Goal: Transaction & Acquisition: Download file/media

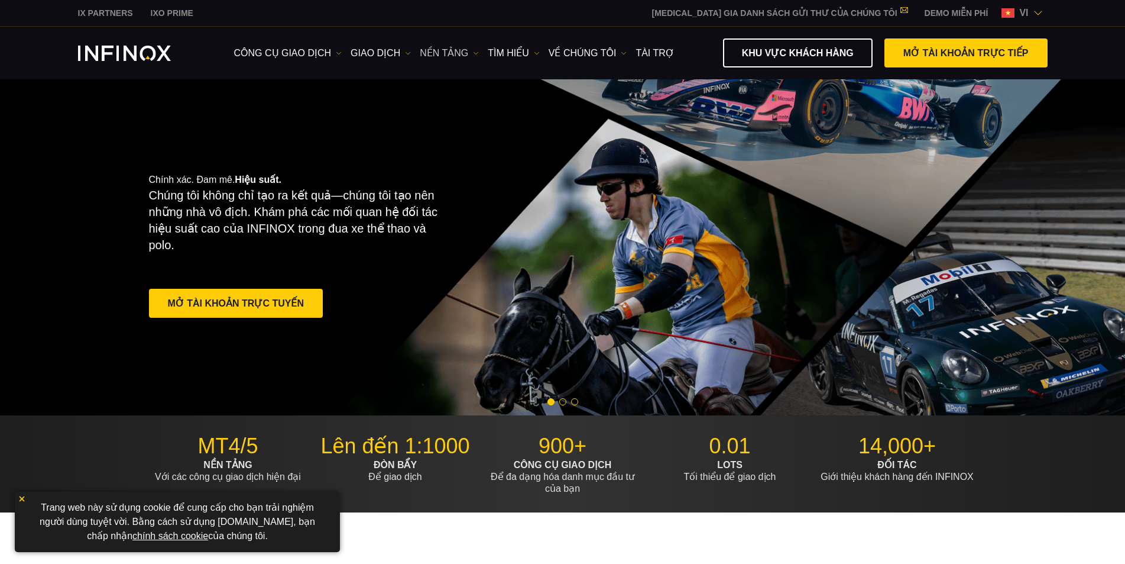
click at [472, 53] on link "NỀN TẢNG" at bounding box center [449, 53] width 59 height 14
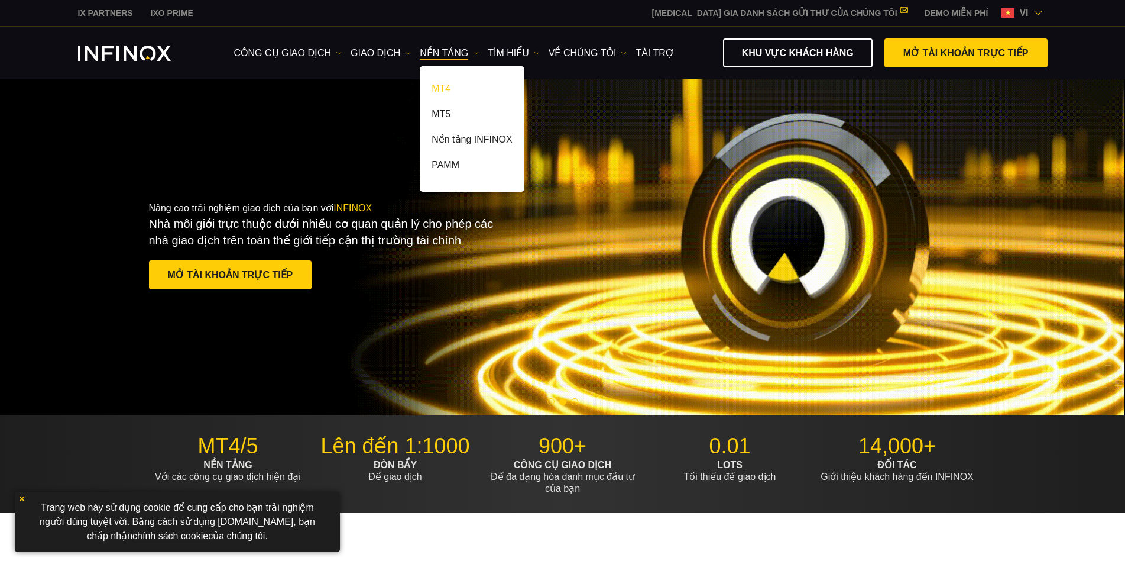
click at [448, 89] on link "MT4" at bounding box center [472, 90] width 104 height 25
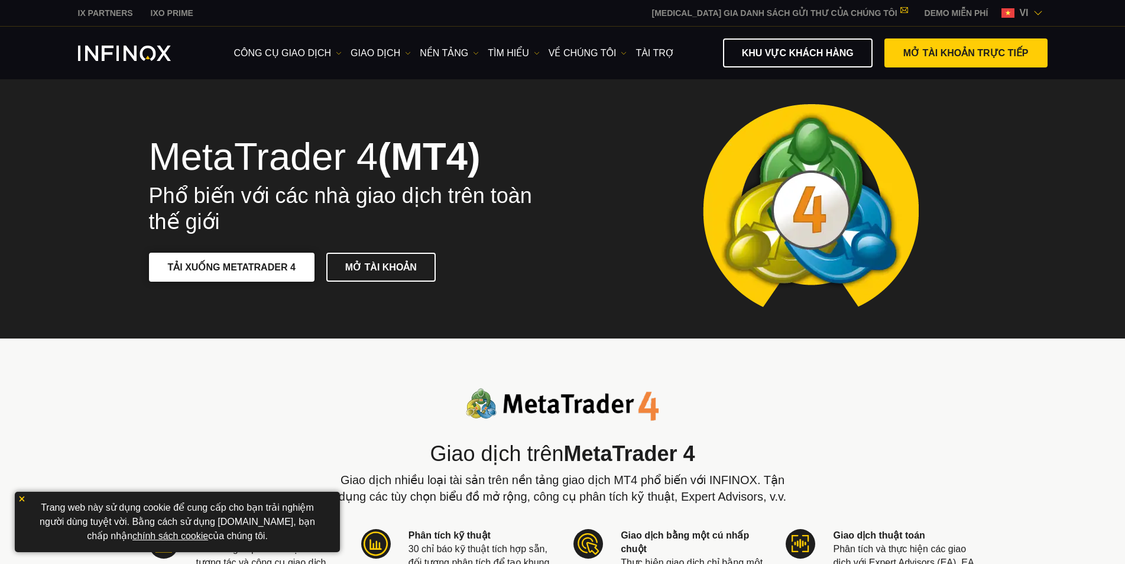
click at [284, 270] on link "TẢI XUỐNG METATRADER 4" at bounding box center [232, 267] width 166 height 29
click at [287, 273] on link "TẢI XUỐNG METATRADER 4" at bounding box center [232, 267] width 166 height 29
